Goal: Information Seeking & Learning: Compare options

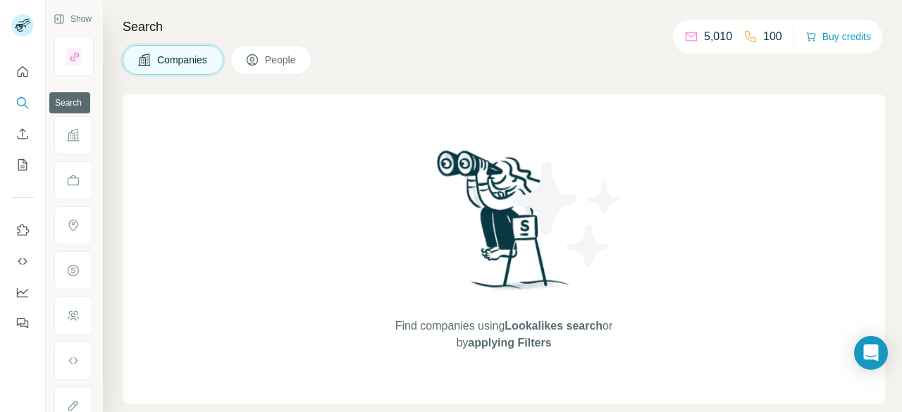
click at [13, 105] on button "Search" at bounding box center [22, 102] width 23 height 25
click at [14, 98] on button "Search" at bounding box center [22, 102] width 23 height 25
click at [508, 241] on img at bounding box center [567, 214] width 127 height 127
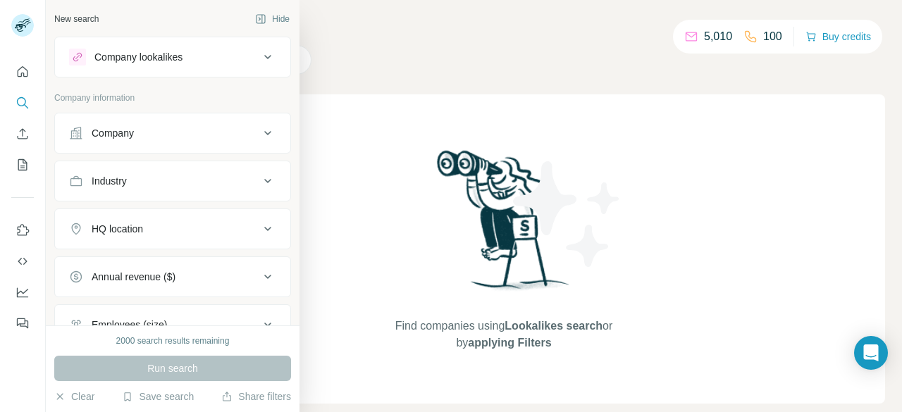
click at [176, 130] on div "Company" at bounding box center [164, 133] width 190 height 14
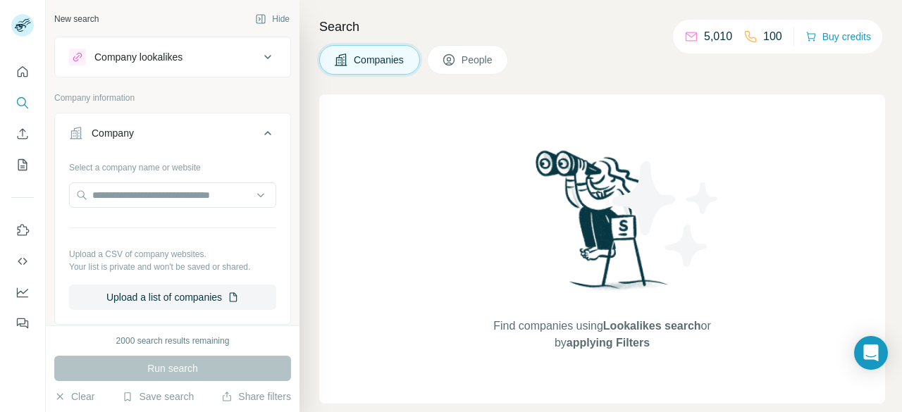
click at [214, 69] on button "Company lookalikes" at bounding box center [172, 57] width 235 height 34
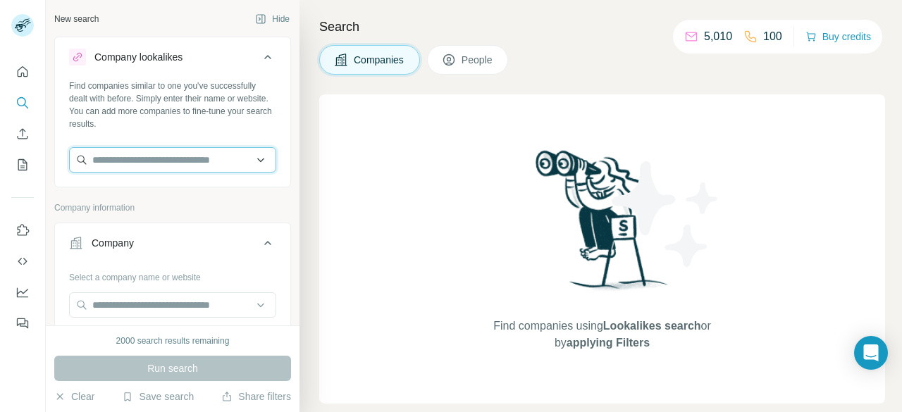
click at [180, 164] on input "text" at bounding box center [172, 159] width 207 height 25
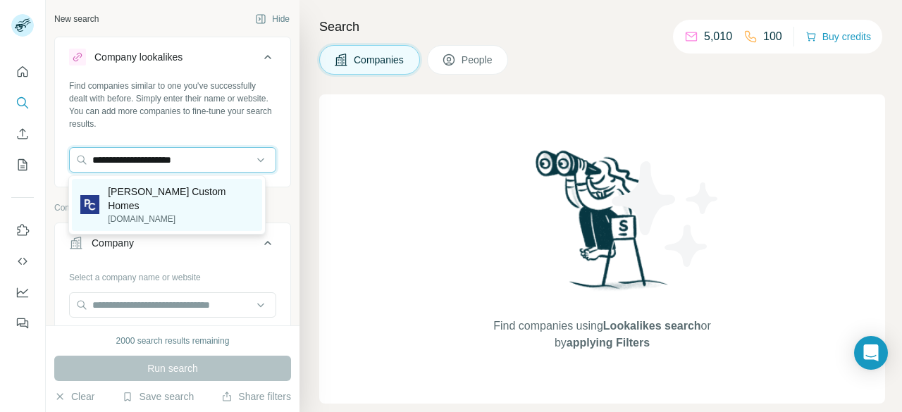
type input "**********"
click at [175, 191] on p "Patterson Custom Homes" at bounding box center [181, 199] width 146 height 28
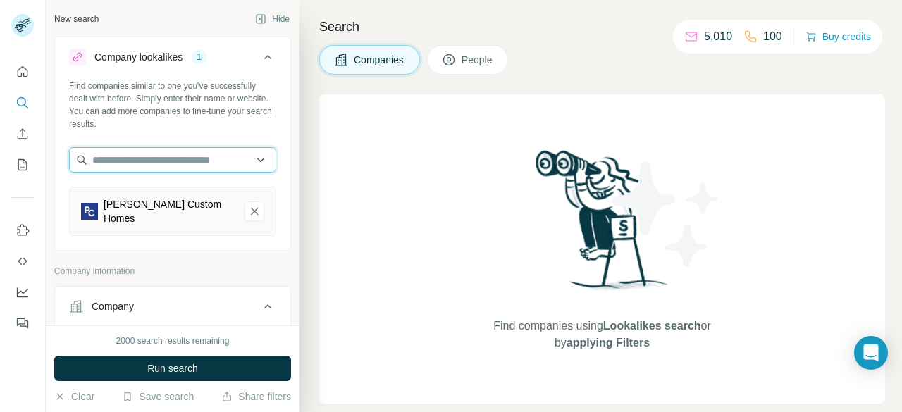
click at [173, 164] on input "text" at bounding box center [172, 159] width 207 height 25
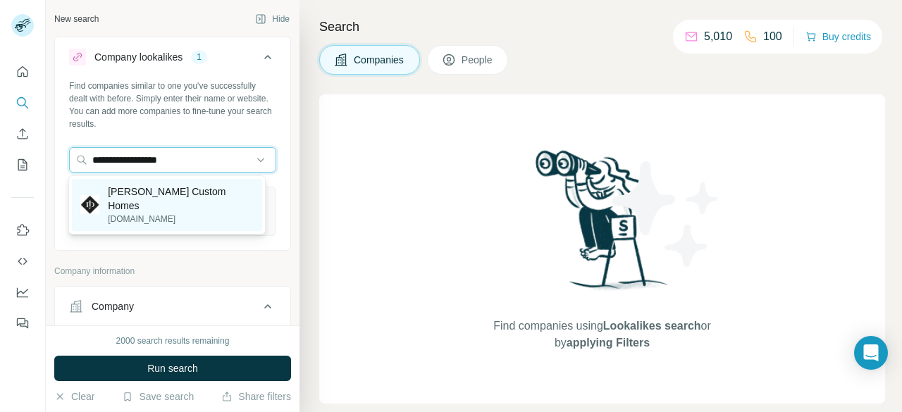
type input "**********"
click at [185, 193] on p "James David Custom Homes" at bounding box center [181, 199] width 146 height 28
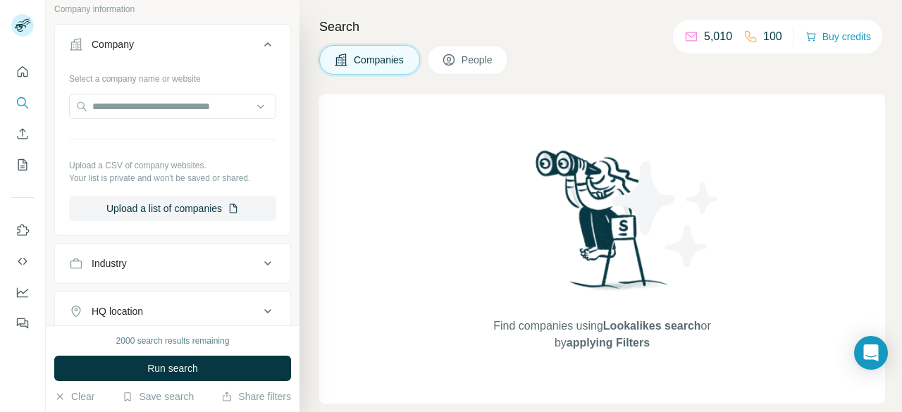
scroll to position [387, 0]
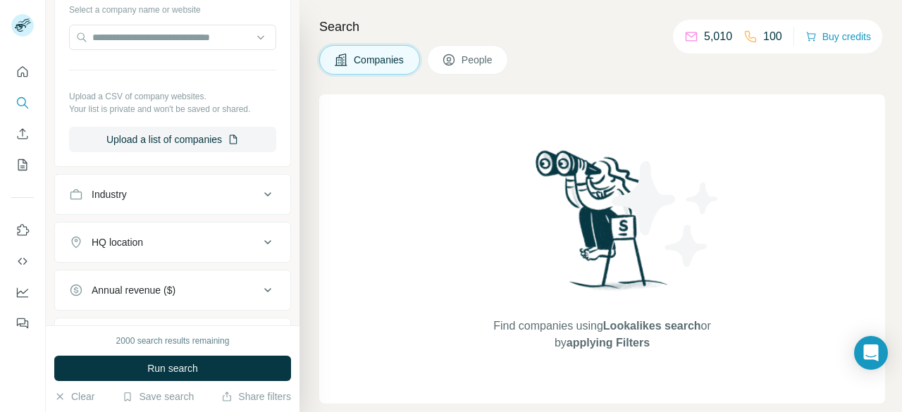
click at [234, 191] on button "Industry" at bounding box center [172, 195] width 235 height 34
click at [187, 222] on input at bounding box center [165, 229] width 174 height 15
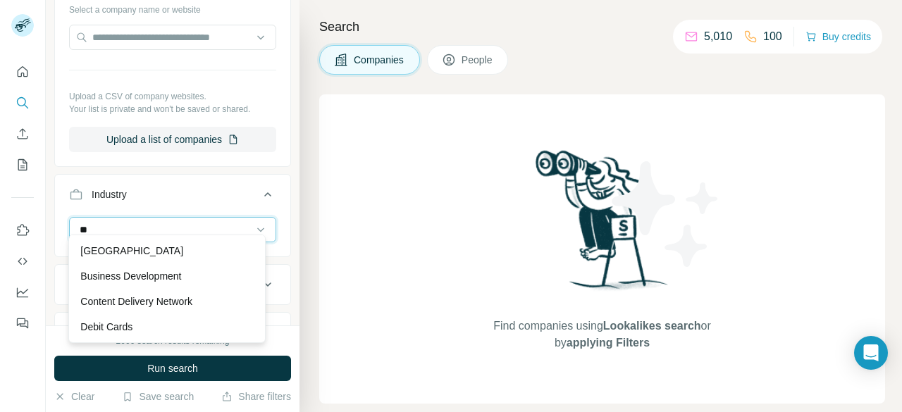
type input "*"
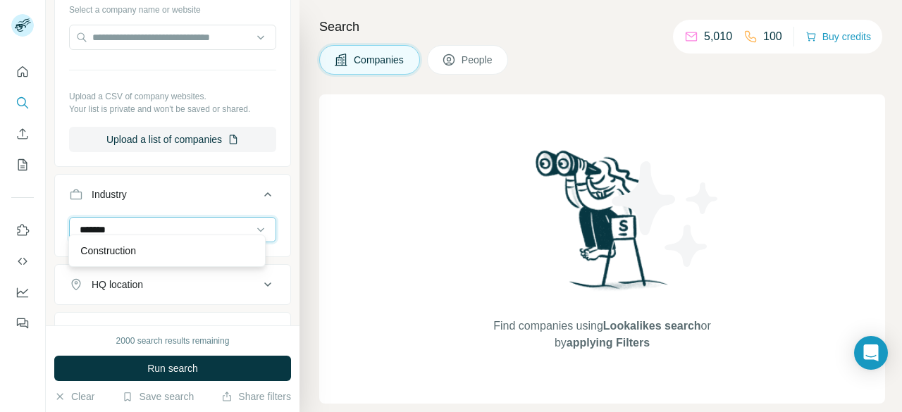
type input "********"
click at [182, 222] on input "********" at bounding box center [165, 229] width 174 height 15
click at [397, 195] on div "Find companies using Lookalikes search or by applying Filters" at bounding box center [602, 248] width 566 height 309
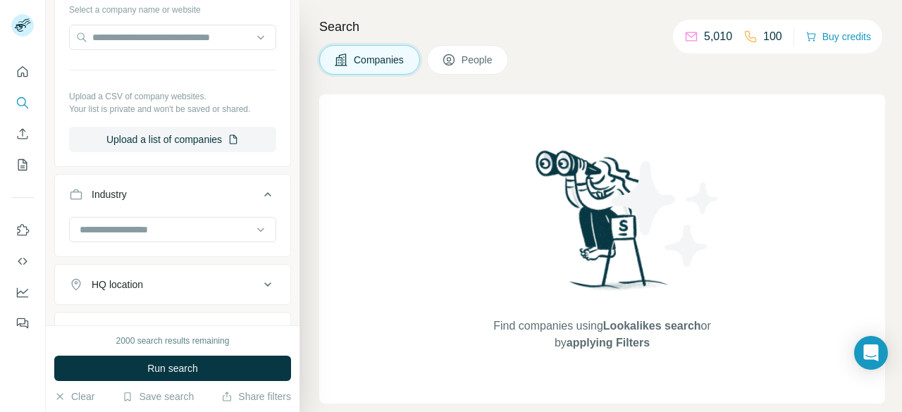
click at [172, 278] on div "HQ location" at bounding box center [164, 285] width 190 height 14
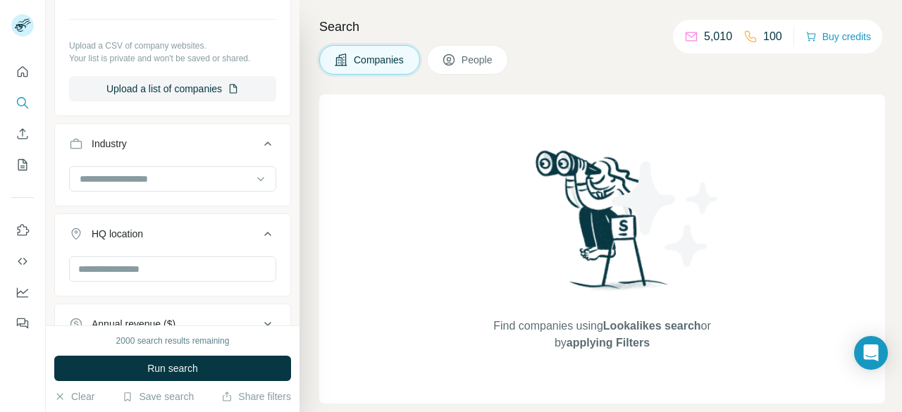
scroll to position [438, 0]
click at [173, 259] on input "text" at bounding box center [172, 268] width 207 height 25
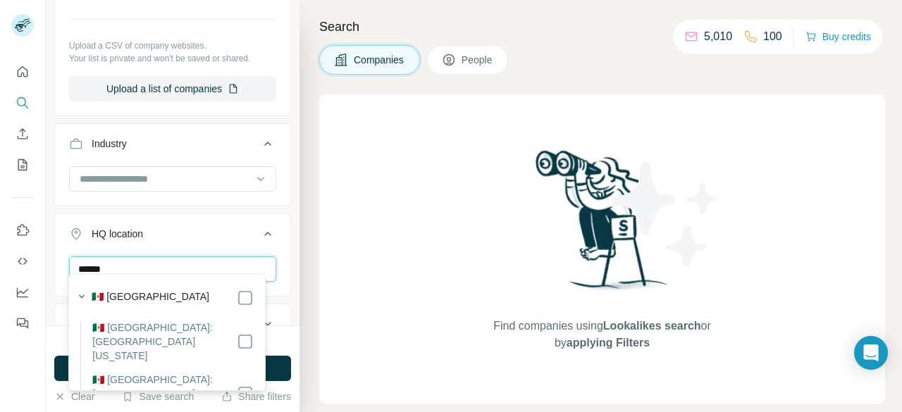
click at [173, 259] on input "******" at bounding box center [172, 268] width 207 height 25
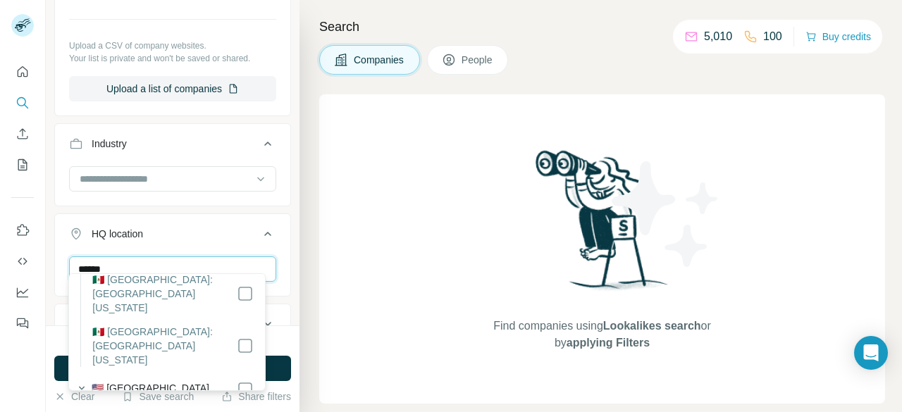
type input "******"
click at [224, 227] on div "HQ location 1" at bounding box center [164, 234] width 190 height 14
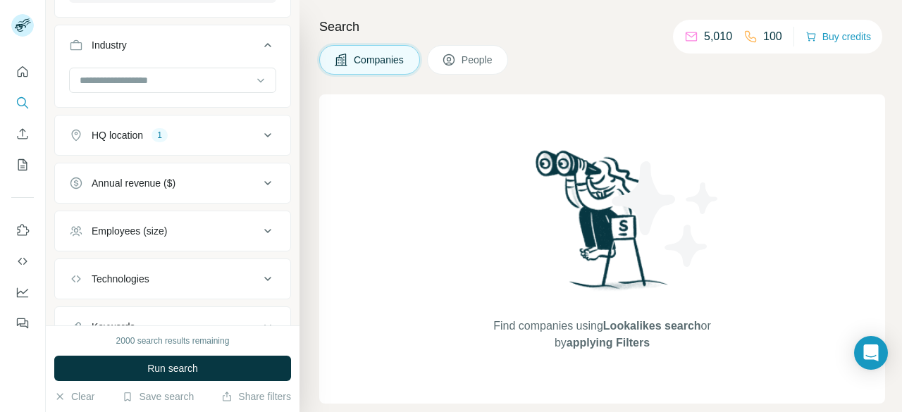
scroll to position [584, 0]
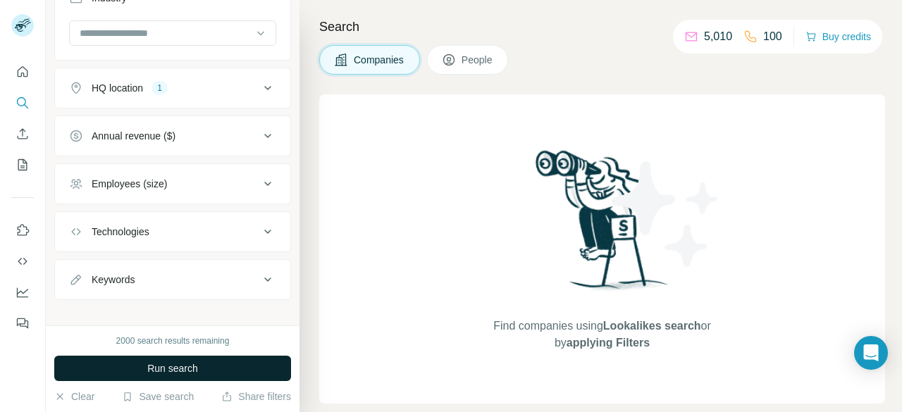
click at [184, 366] on span "Run search" at bounding box center [172, 368] width 51 height 14
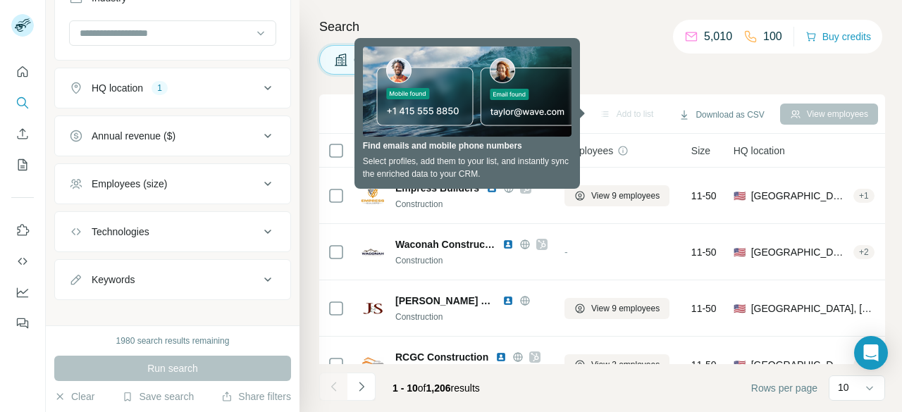
click at [600, 45] on div "Companies People" at bounding box center [602, 60] width 566 height 30
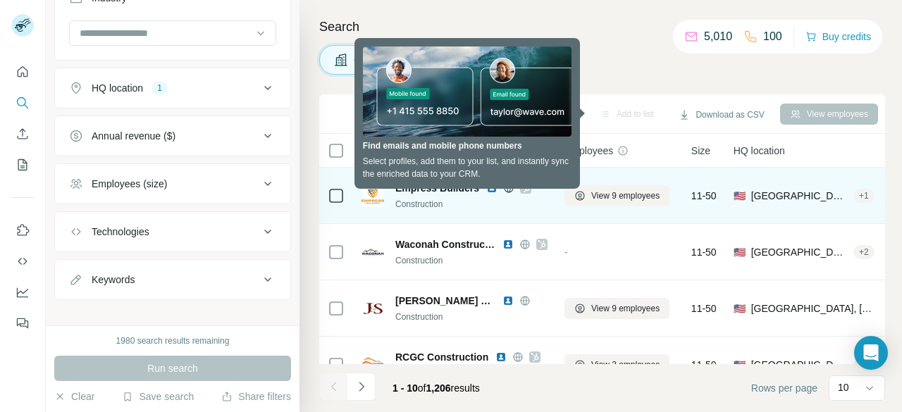
click at [413, 181] on span "Empress Builders" at bounding box center [437, 188] width 84 height 14
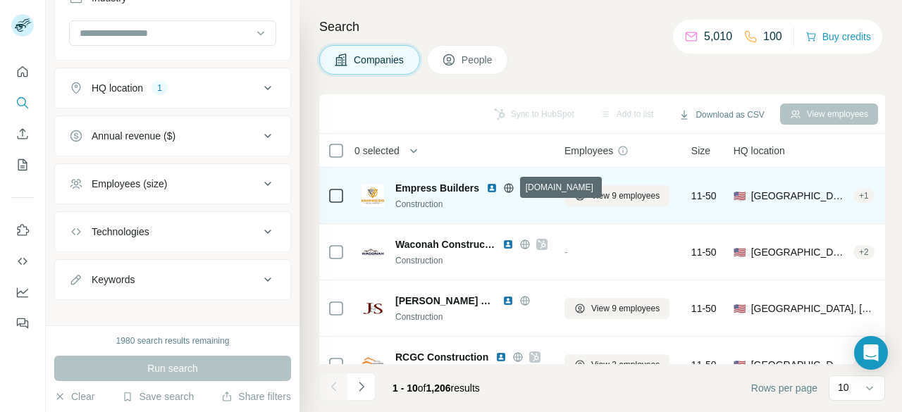
click at [509, 187] on icon at bounding box center [508, 187] width 9 height 1
click at [526, 188] on icon at bounding box center [525, 187] width 8 height 11
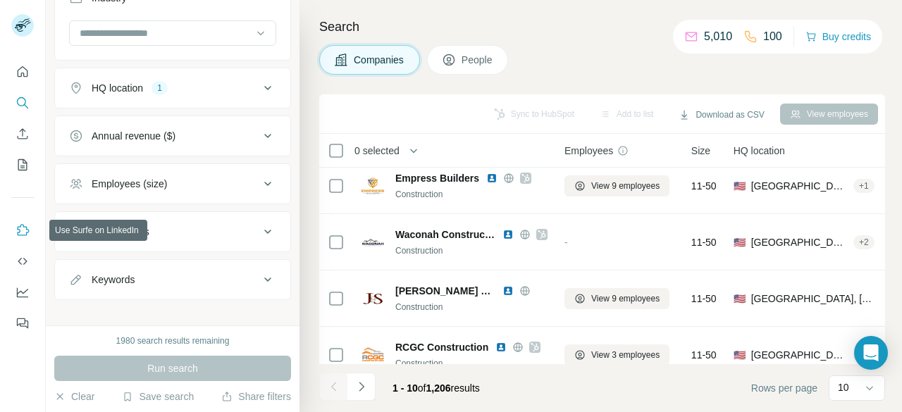
click at [21, 230] on icon "Use Surfe on LinkedIn" at bounding box center [22, 230] width 14 height 14
